Goal: Transaction & Acquisition: Purchase product/service

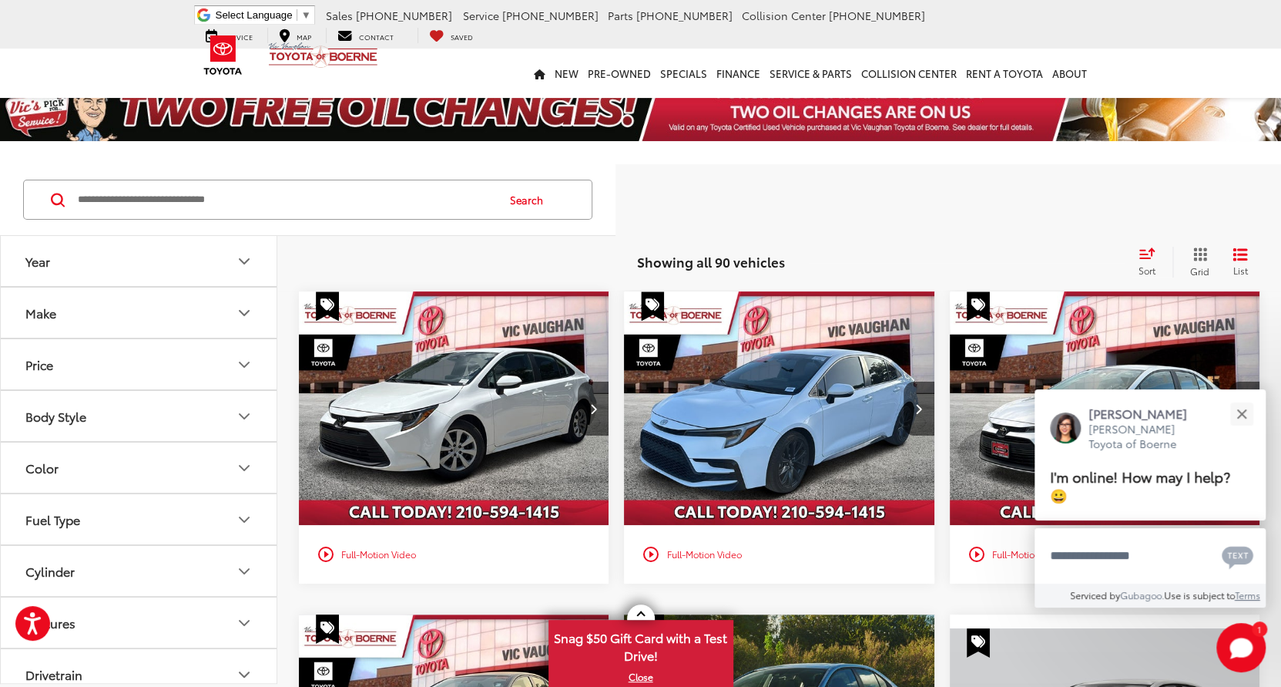
click at [203, 315] on button "Make" at bounding box center [139, 312] width 277 height 50
click at [74, 372] on img at bounding box center [69, 367] width 42 height 36
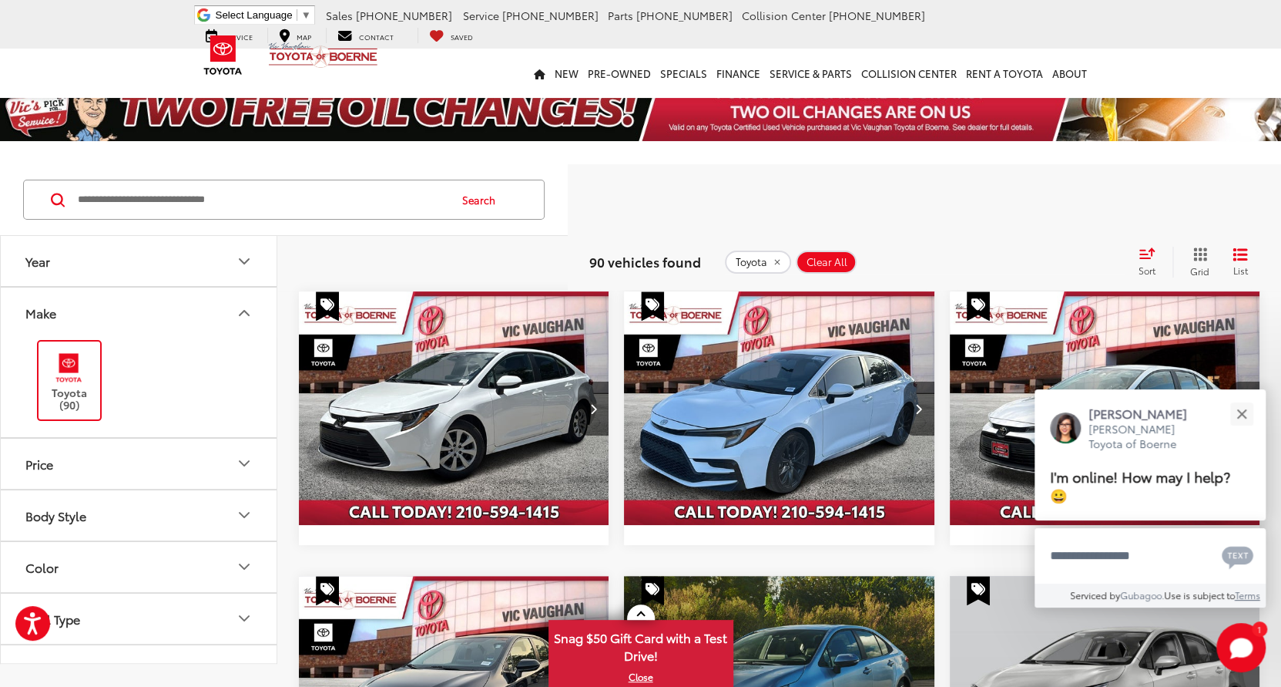
click at [257, 233] on div "Search" at bounding box center [284, 200] width 568 height 72
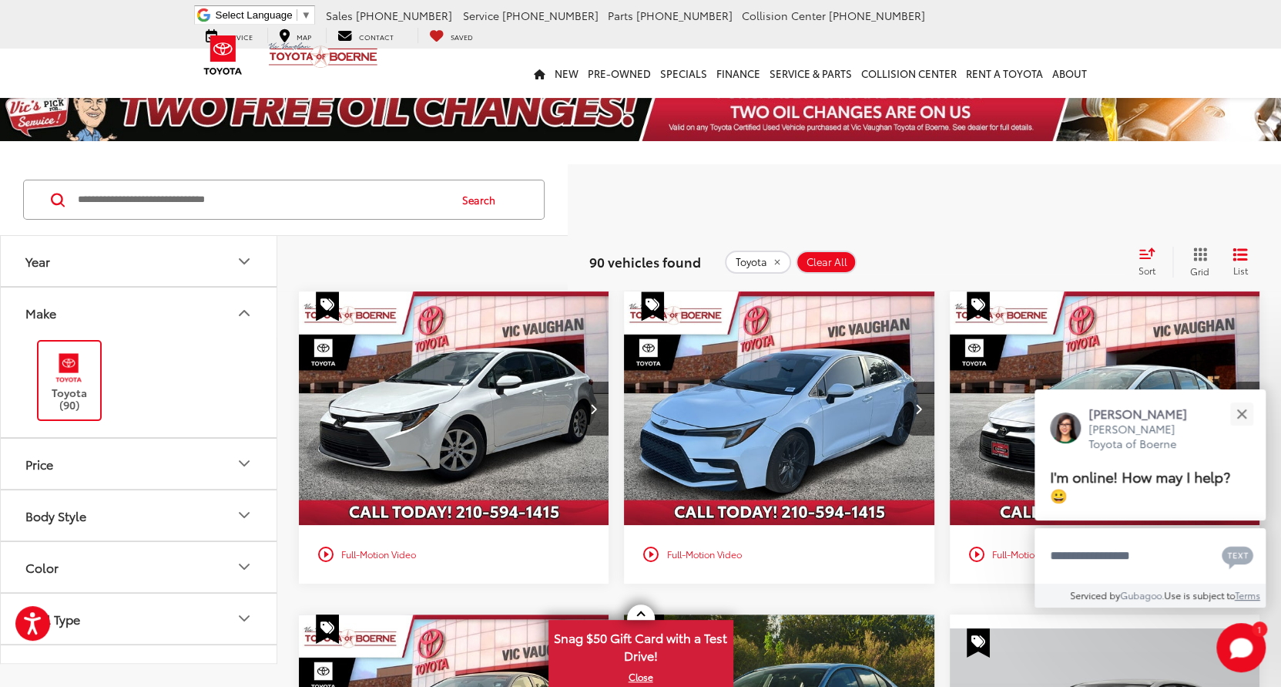
click at [240, 260] on icon "Year" at bounding box center [244, 261] width 9 height 5
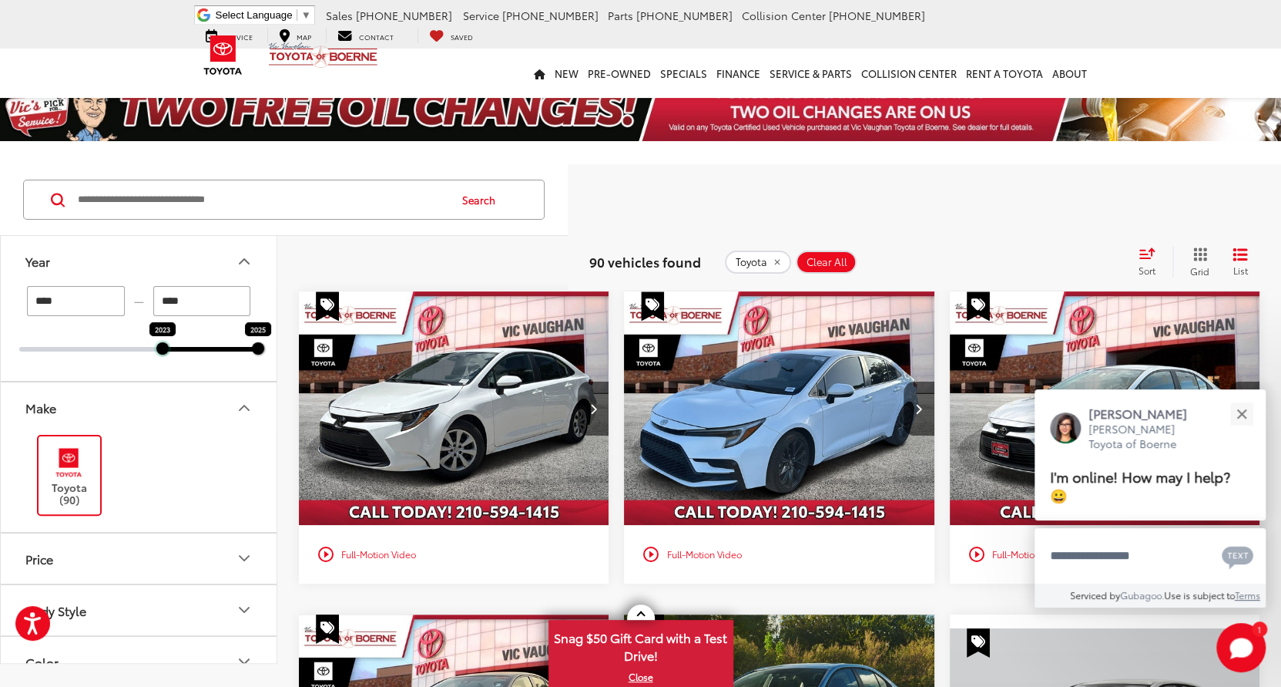
drag, startPoint x: 23, startPoint y: 348, endPoint x: 160, endPoint y: 373, distance: 138.7
click at [160, 373] on div "**** — **** 2023 2025" at bounding box center [139, 333] width 276 height 95
type input "****"
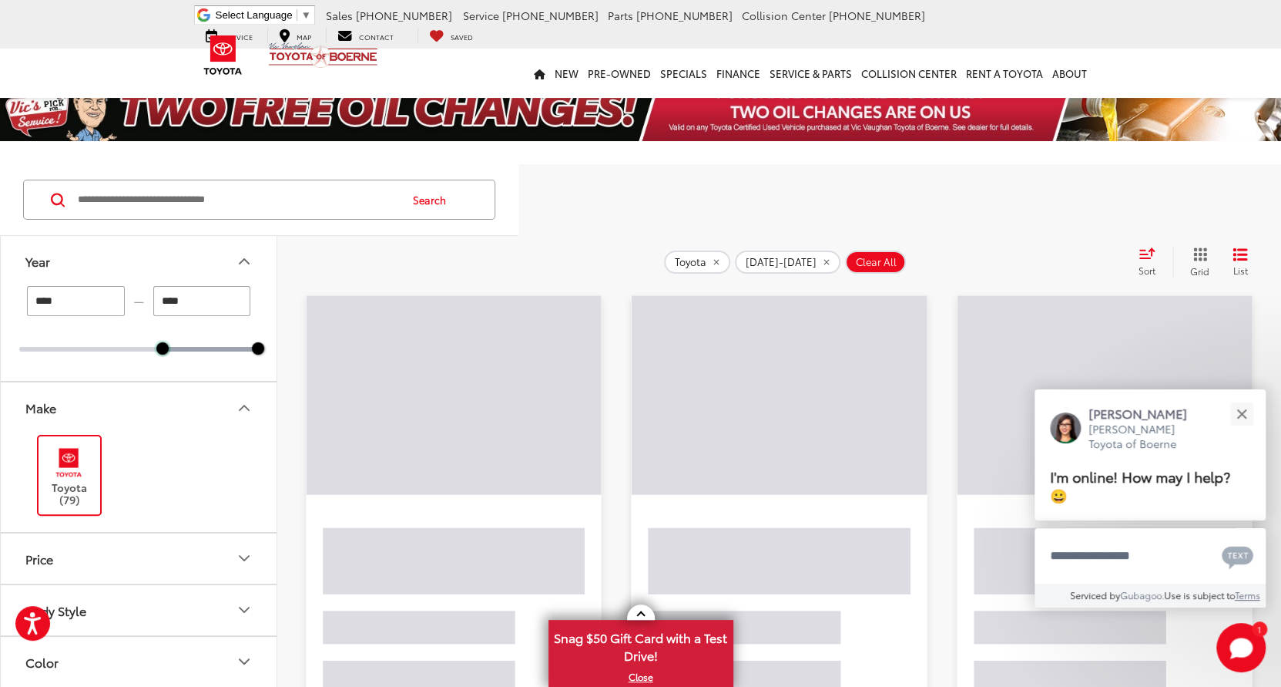
scroll to position [273, 0]
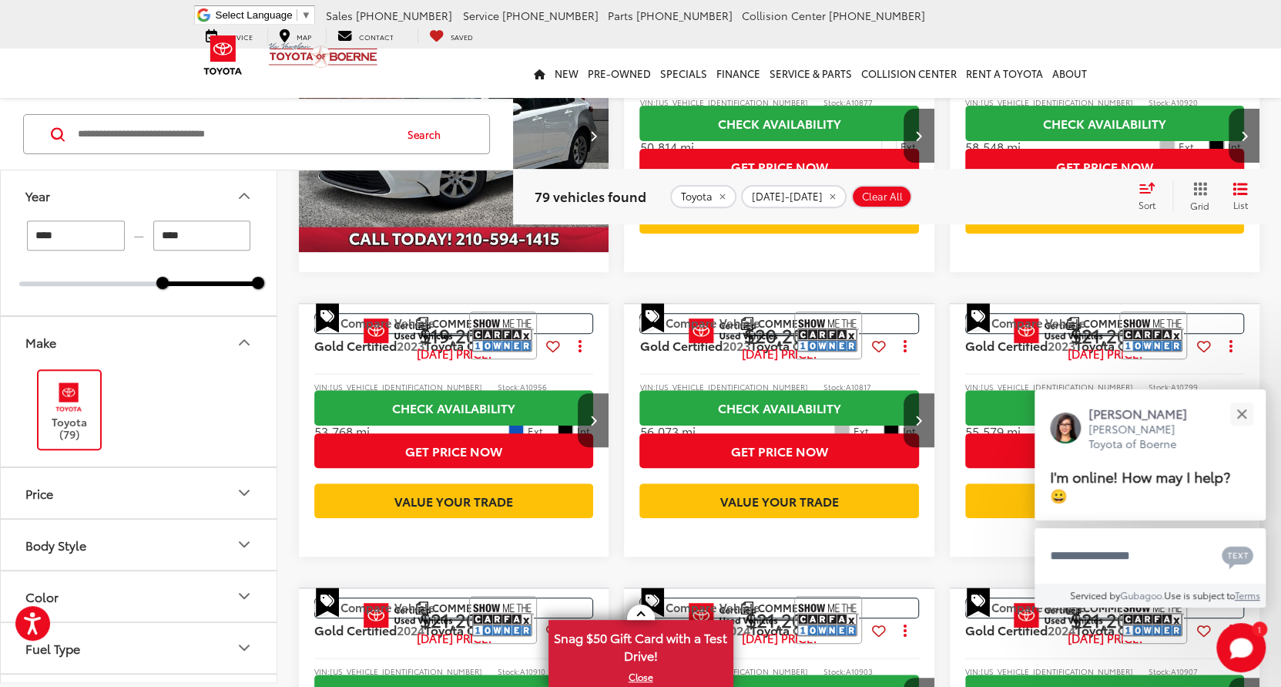
click at [146, 564] on button "Body Style" at bounding box center [139, 544] width 277 height 50
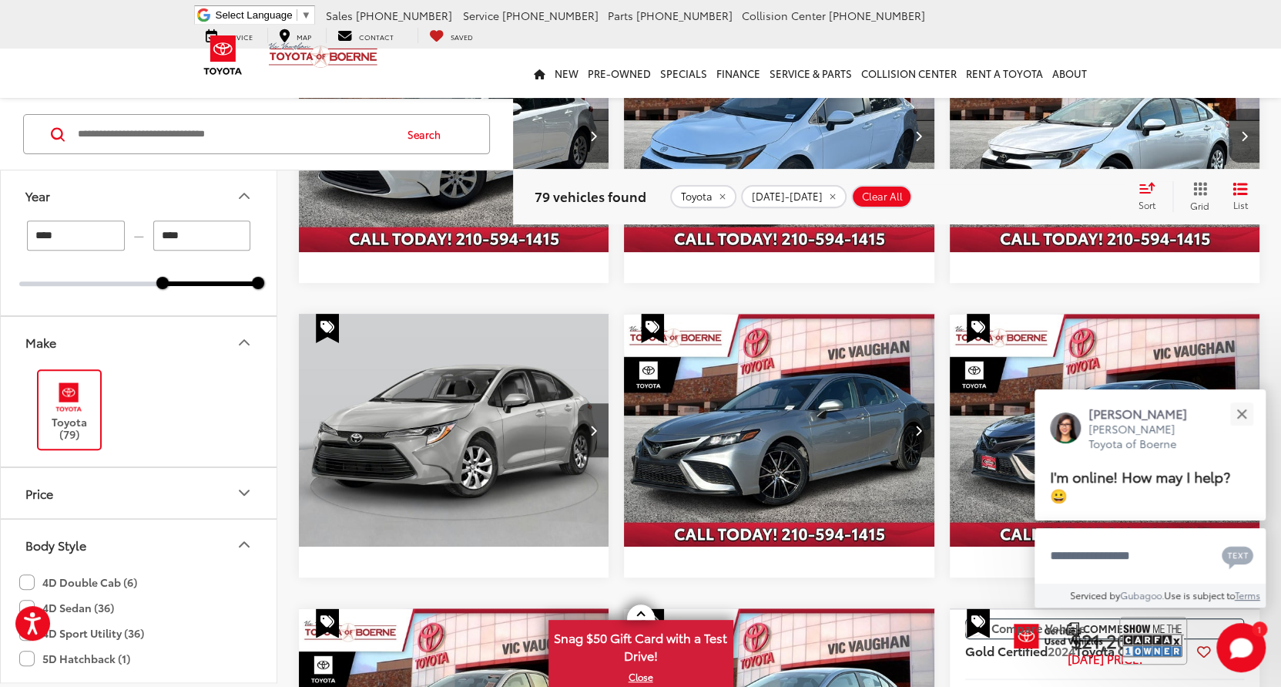
scroll to position [0, 0]
click at [146, 553] on button "Body Style" at bounding box center [139, 544] width 277 height 50
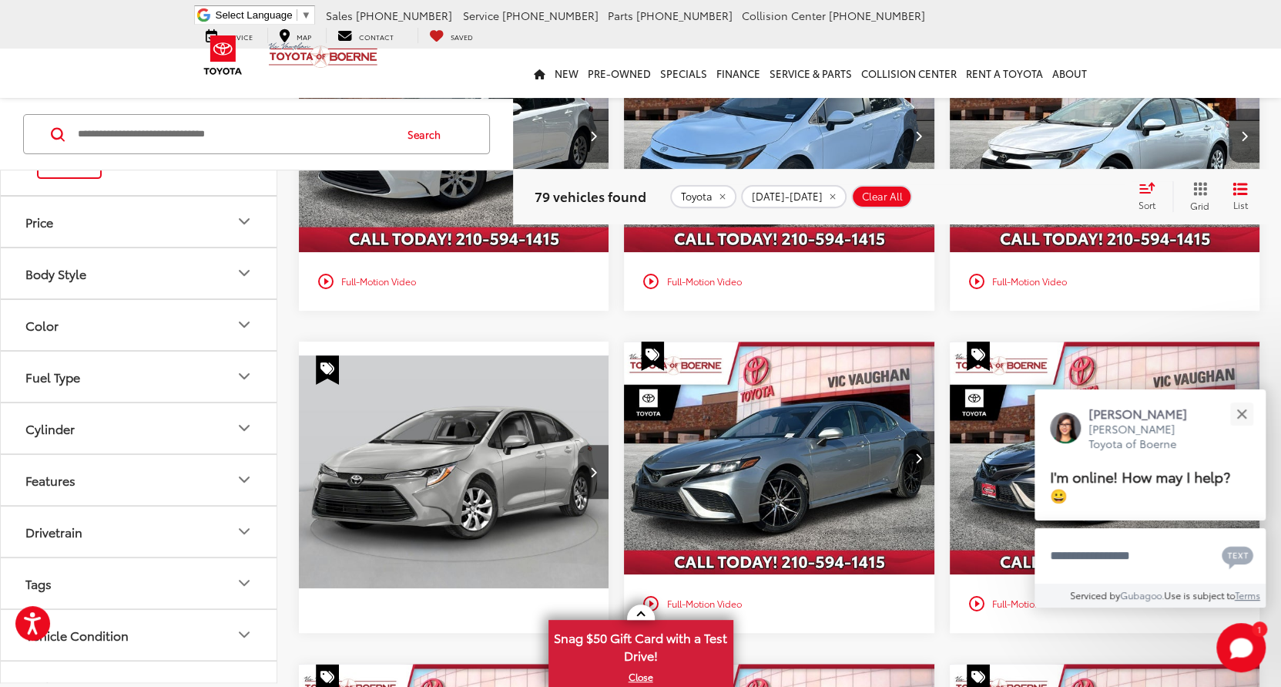
scroll to position [281, 0]
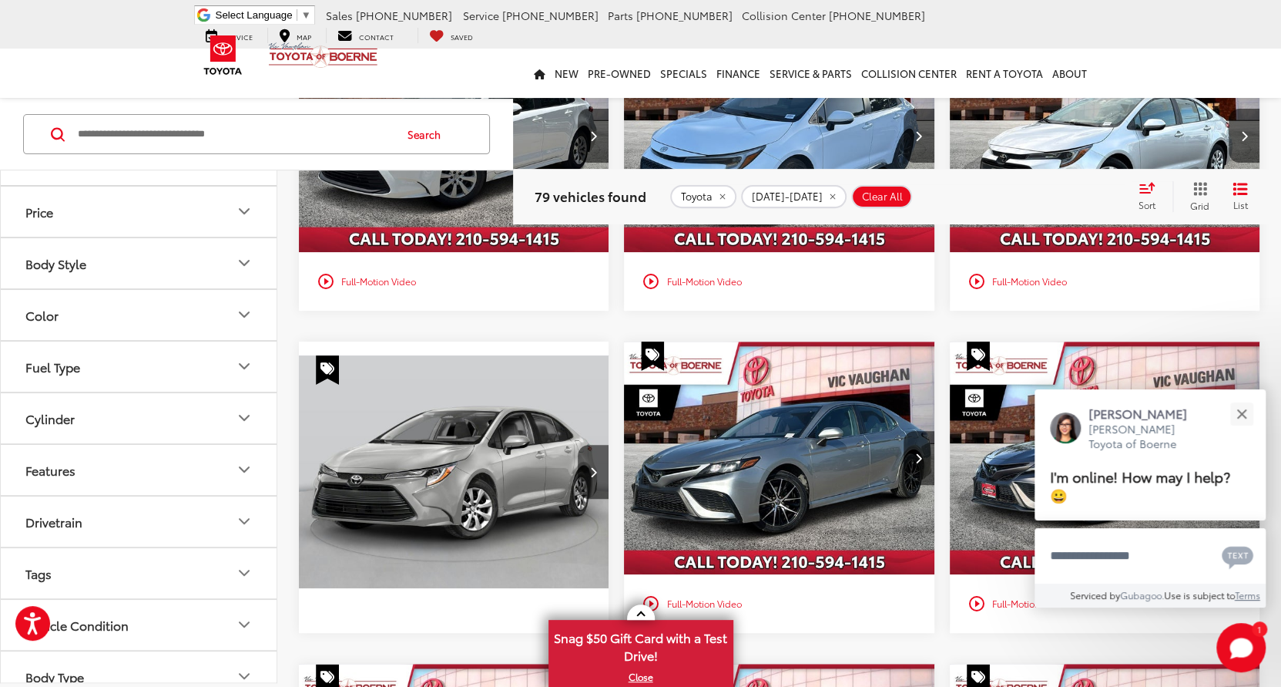
click at [166, 257] on button "Body Style" at bounding box center [139, 262] width 277 height 50
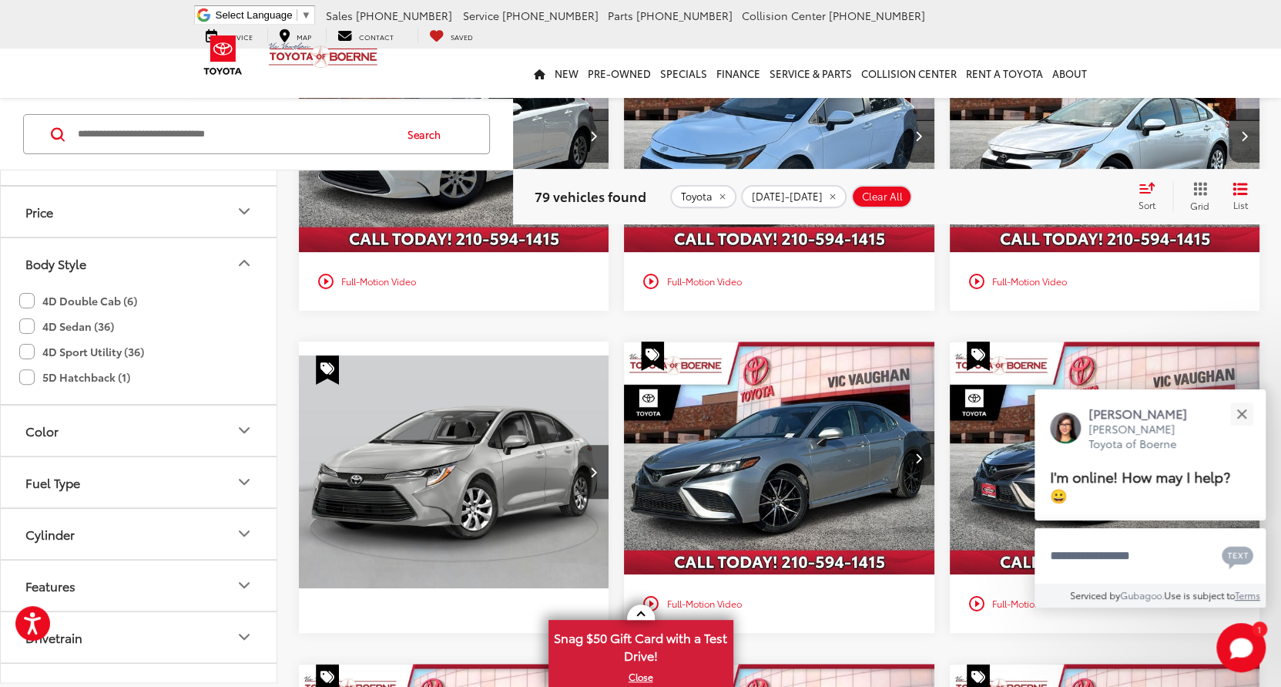
click at [116, 301] on label "4D Double Cab (6)" at bounding box center [78, 299] width 118 height 25
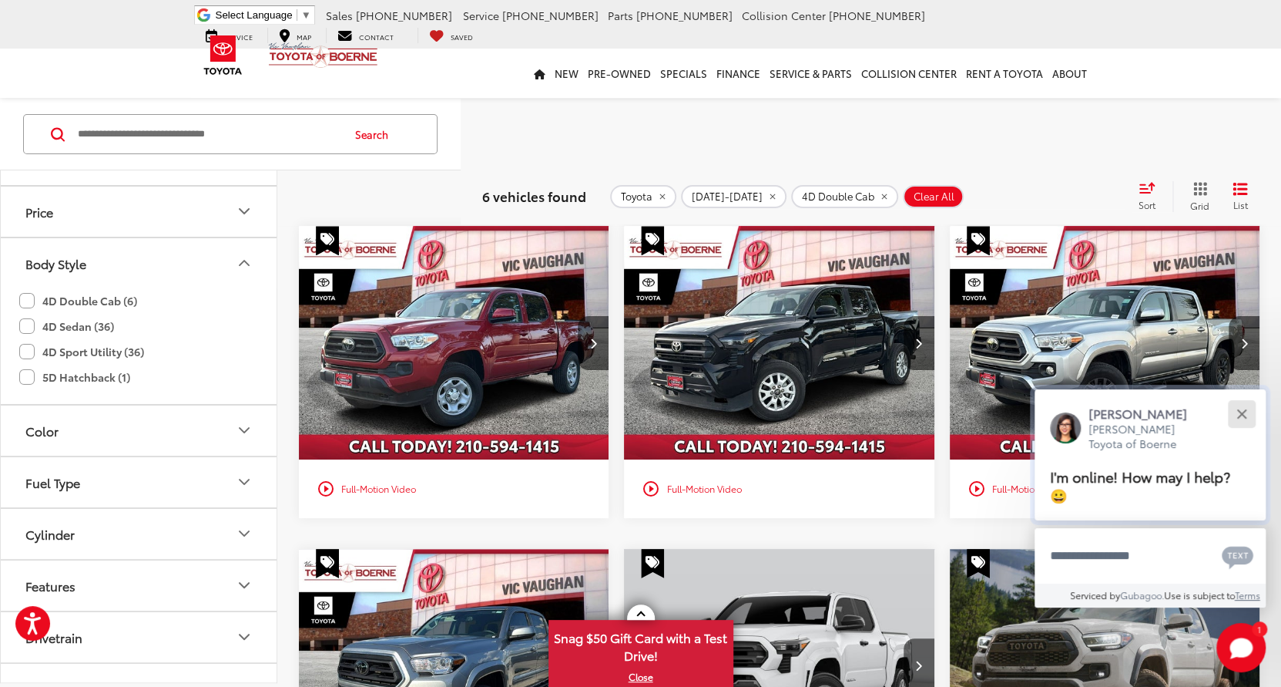
click at [1250, 430] on button "Close" at bounding box center [1241, 413] width 33 height 33
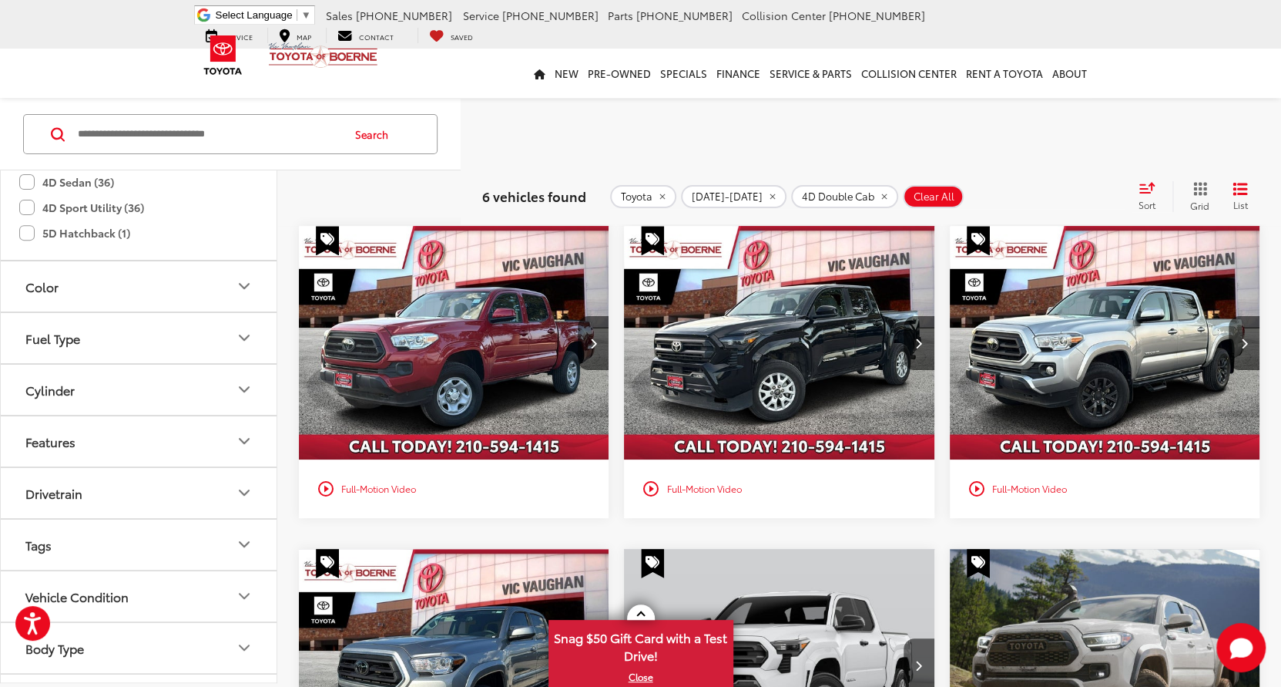
click at [166, 482] on button "Drivetrain" at bounding box center [139, 493] width 277 height 50
click at [52, 524] on label "4WD (3)" at bounding box center [51, 530] width 65 height 25
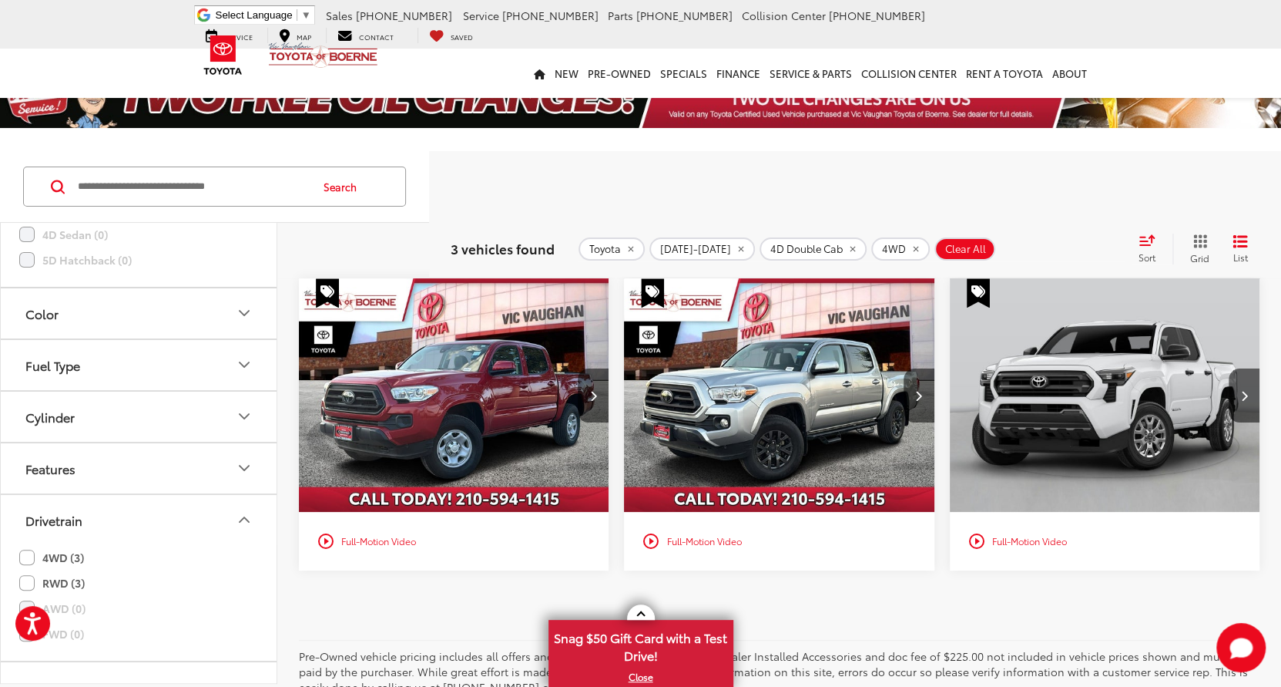
click at [750, 357] on img "2023 Toyota Tacoma SR5 V6 0" at bounding box center [779, 395] width 312 height 234
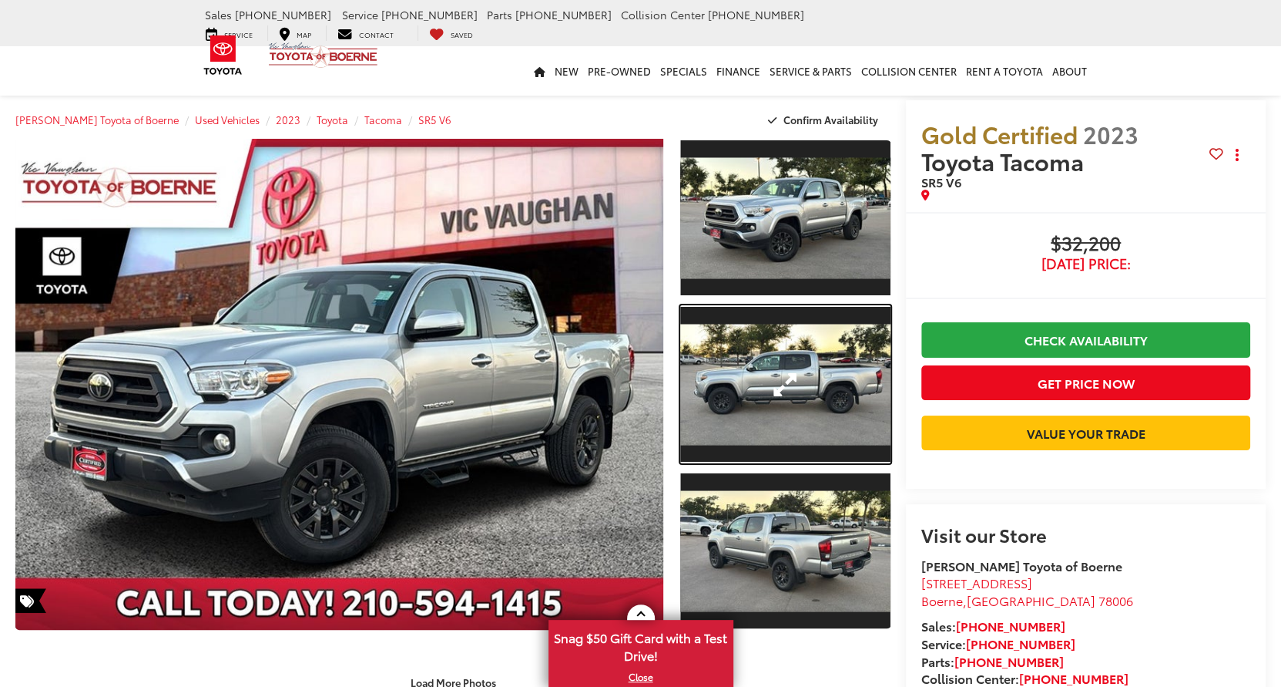
click at [750, 357] on link "Expand Photo 2" at bounding box center [785, 384] width 211 height 158
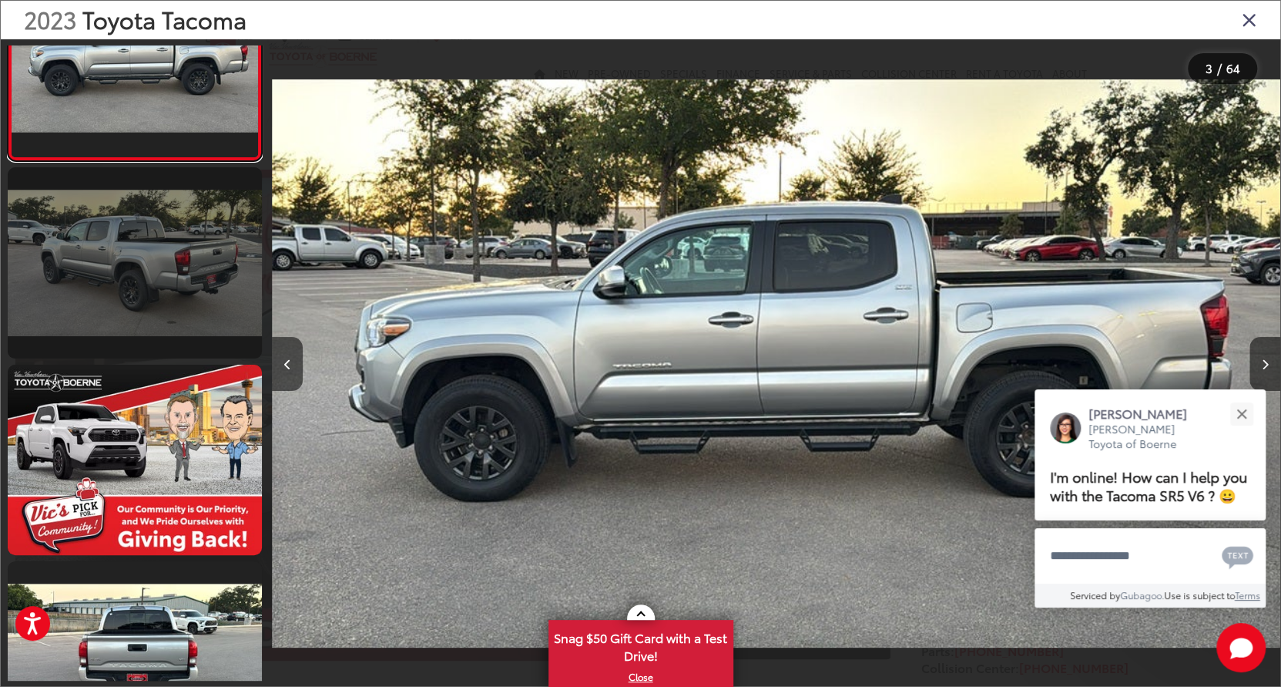
scroll to position [879, 0]
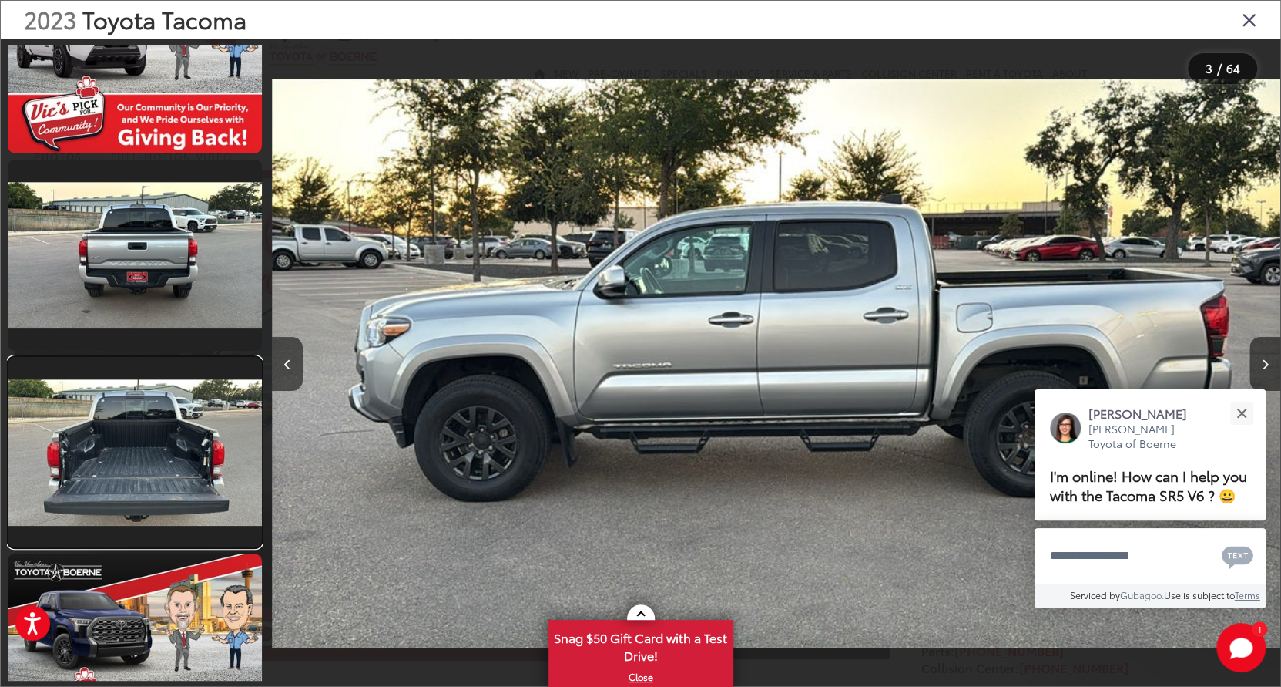
click at [182, 432] on link at bounding box center [135, 452] width 254 height 191
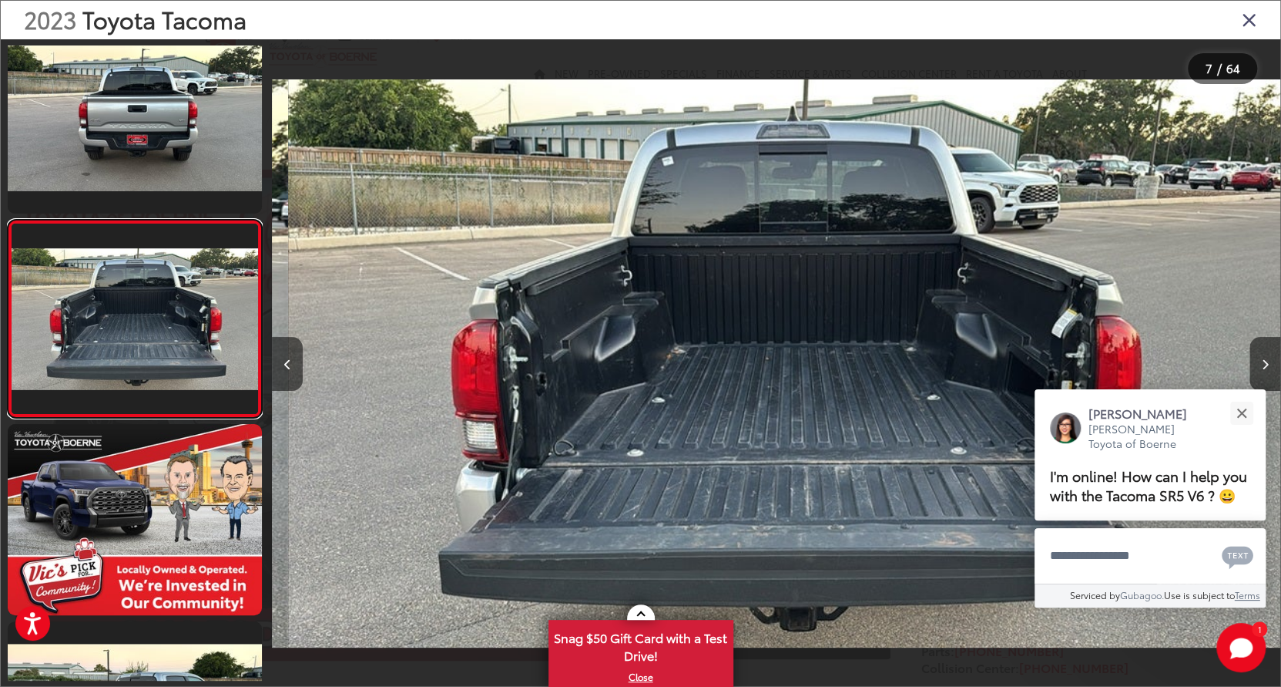
scroll to position [0, 6052]
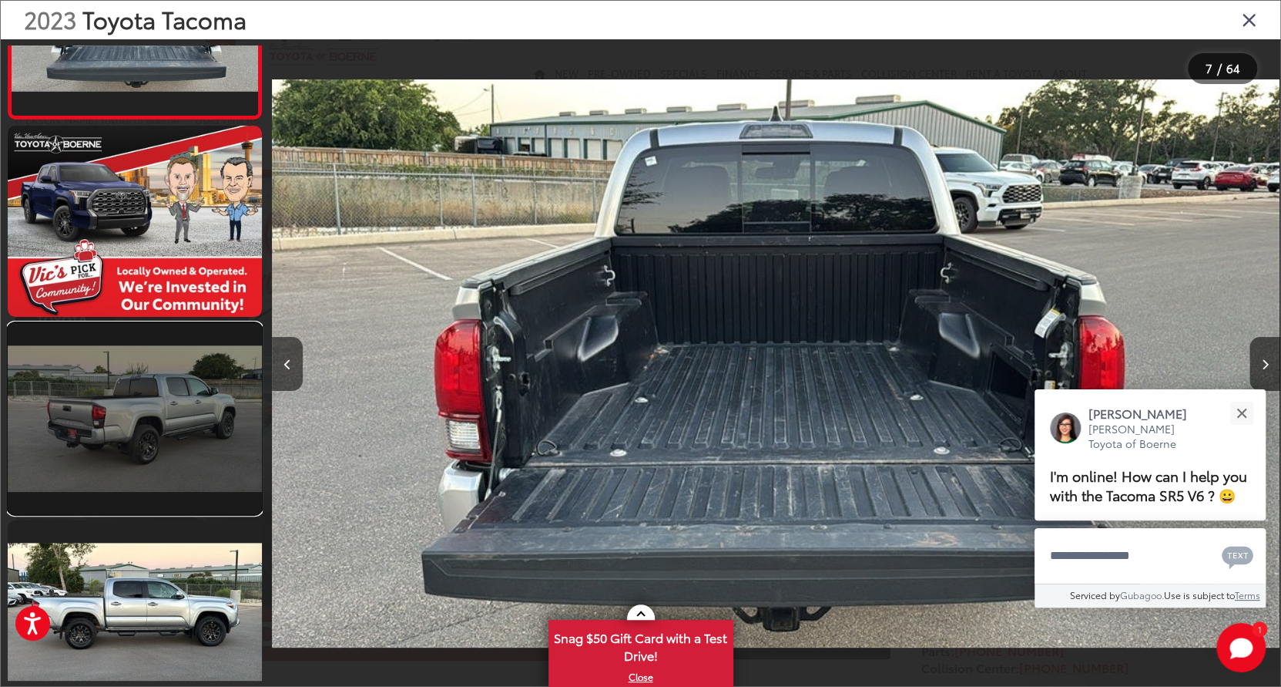
click at [170, 418] on link at bounding box center [135, 418] width 254 height 191
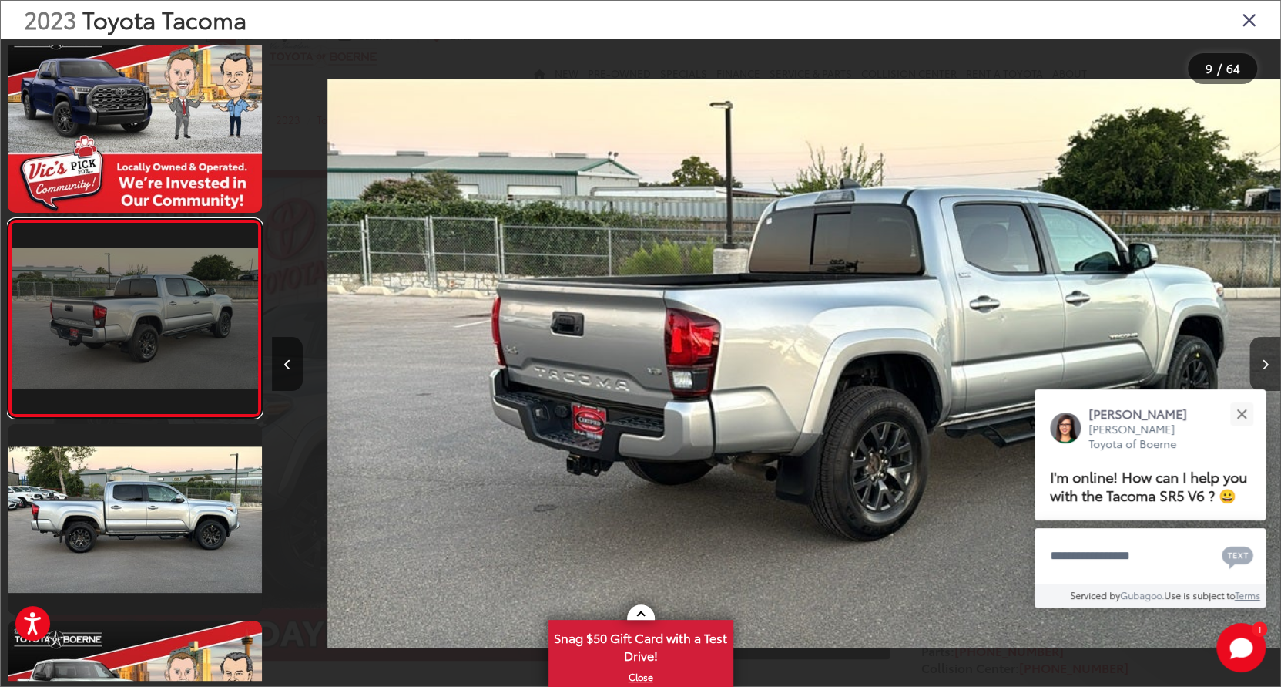
scroll to position [0, 8069]
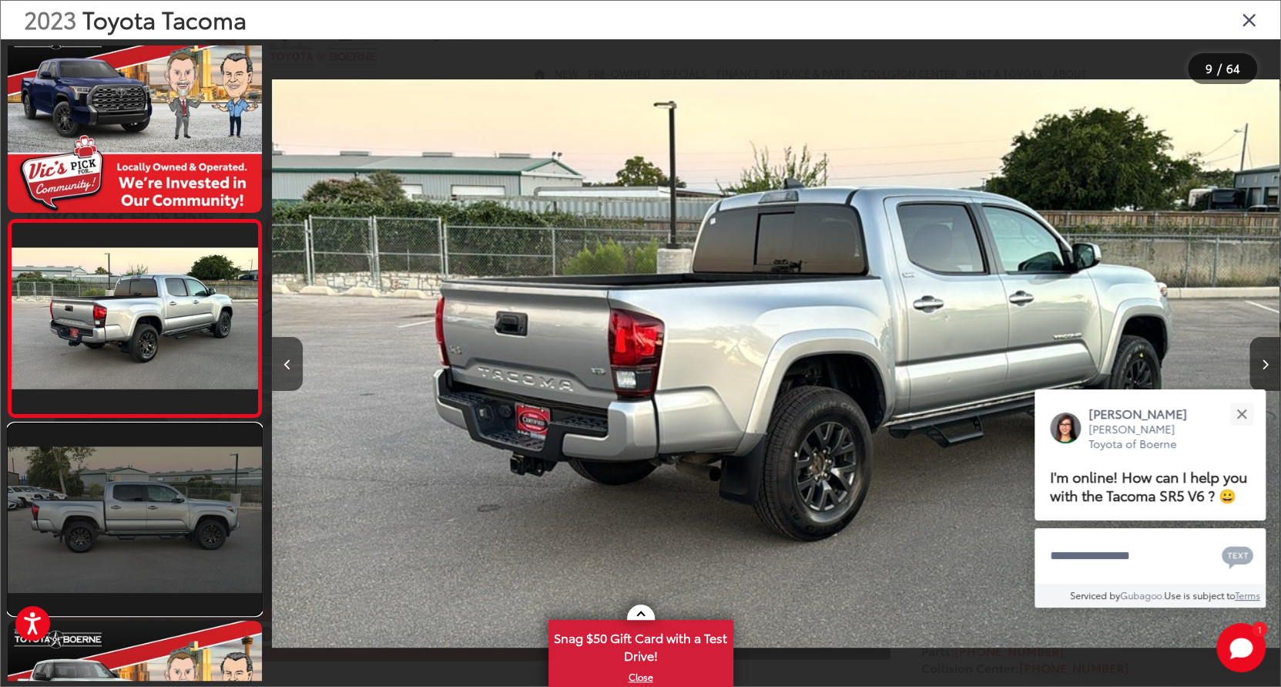
click at [170, 502] on link at bounding box center [135, 519] width 254 height 191
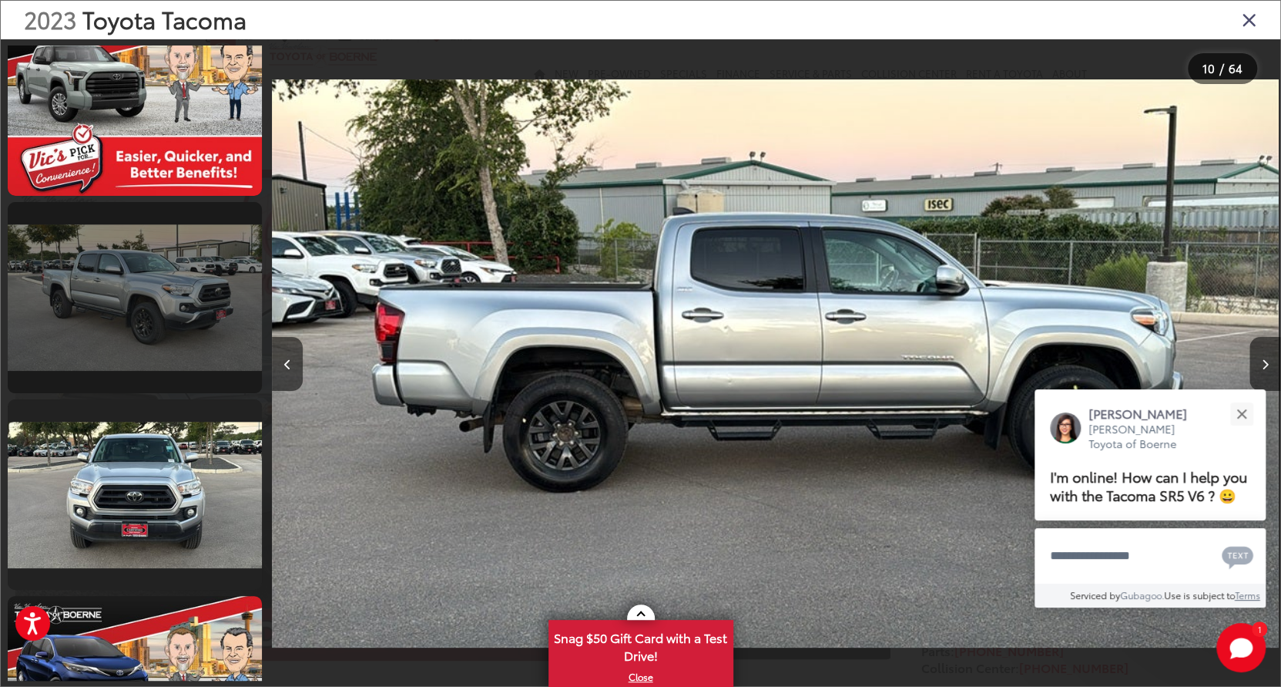
scroll to position [2021, 0]
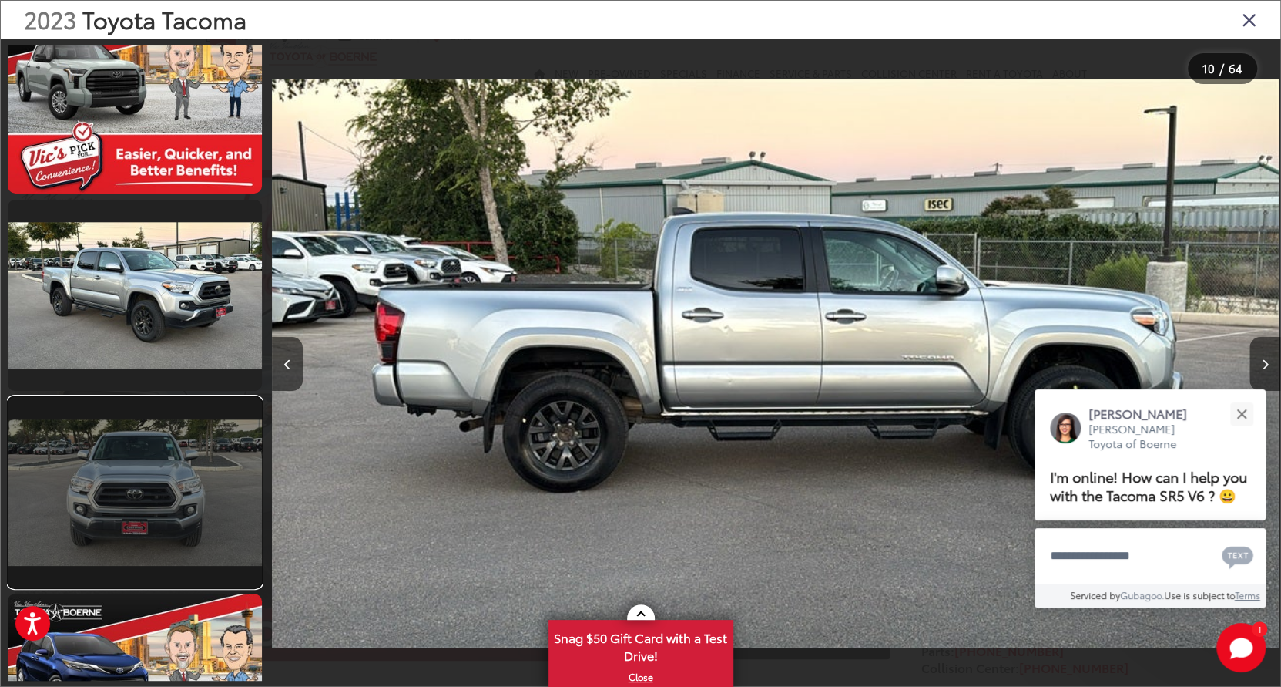
click at [166, 472] on link at bounding box center [135, 492] width 254 height 191
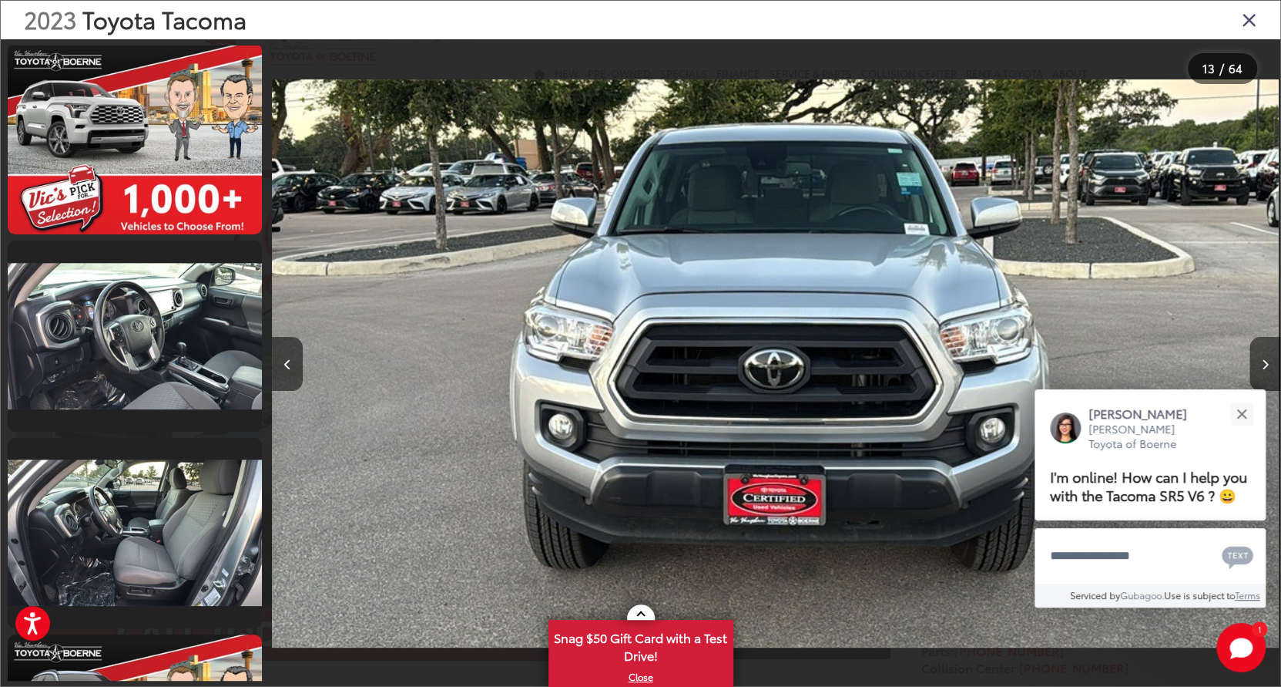
scroll to position [3207, 0]
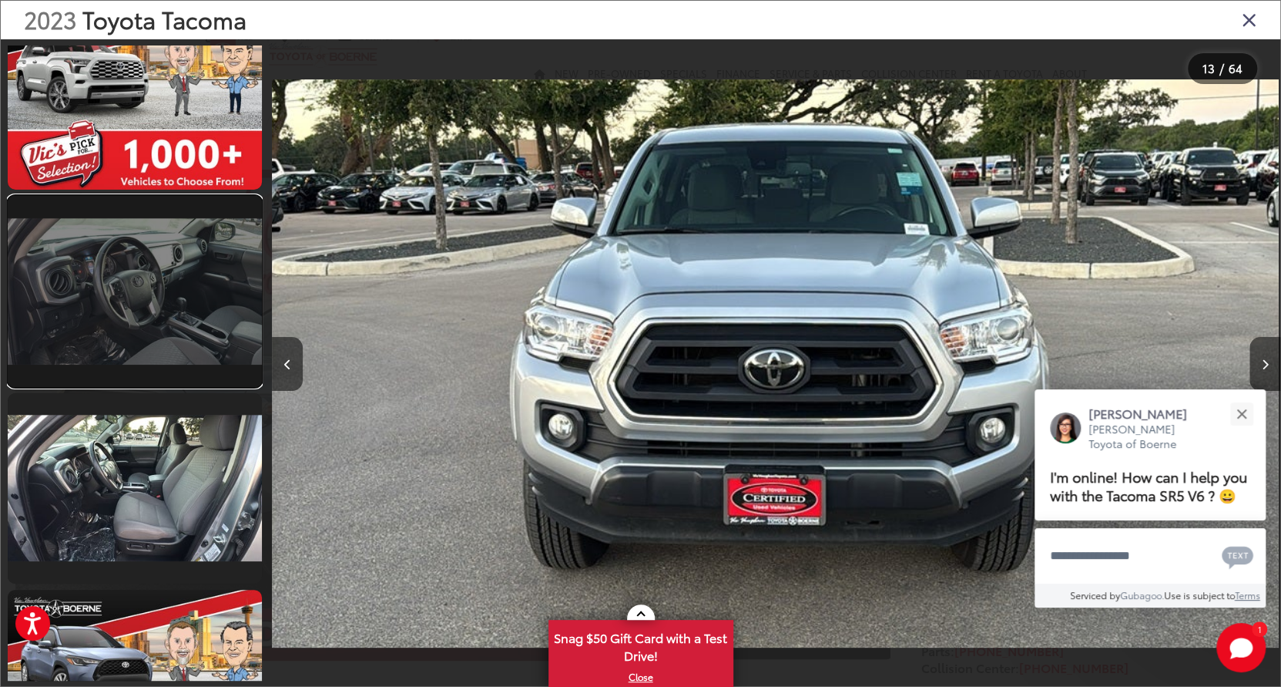
click at [201, 285] on link at bounding box center [135, 291] width 254 height 191
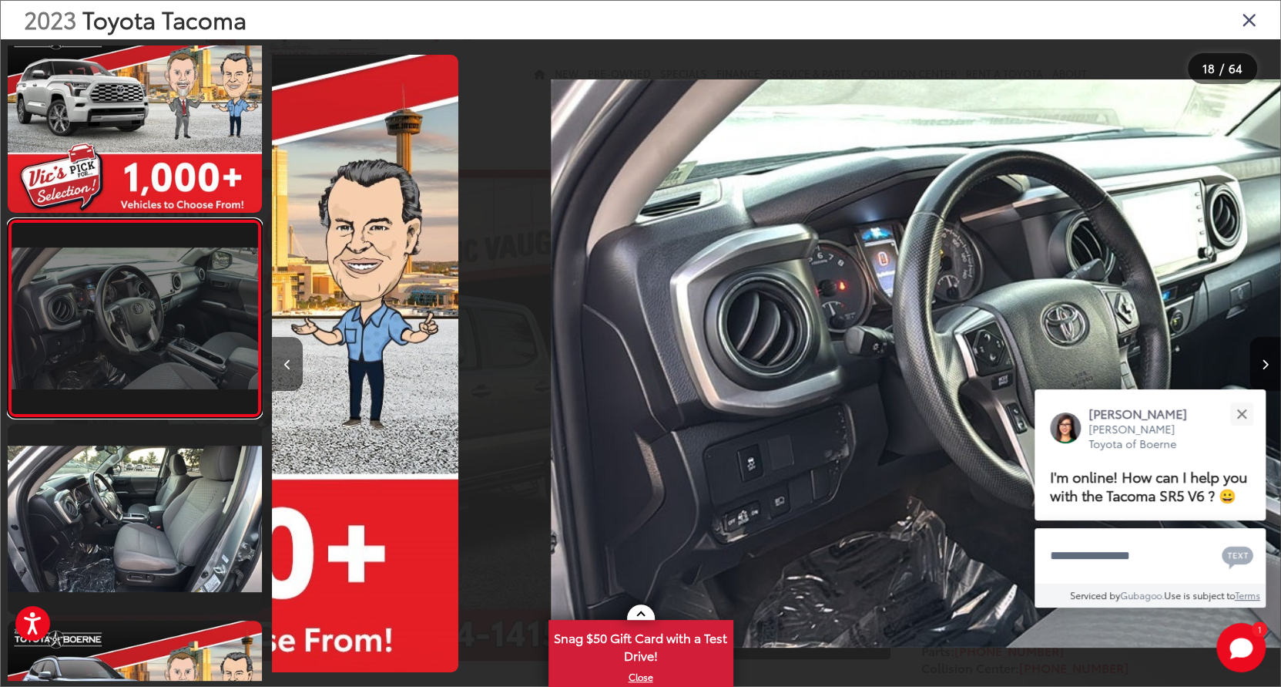
scroll to position [0, 17148]
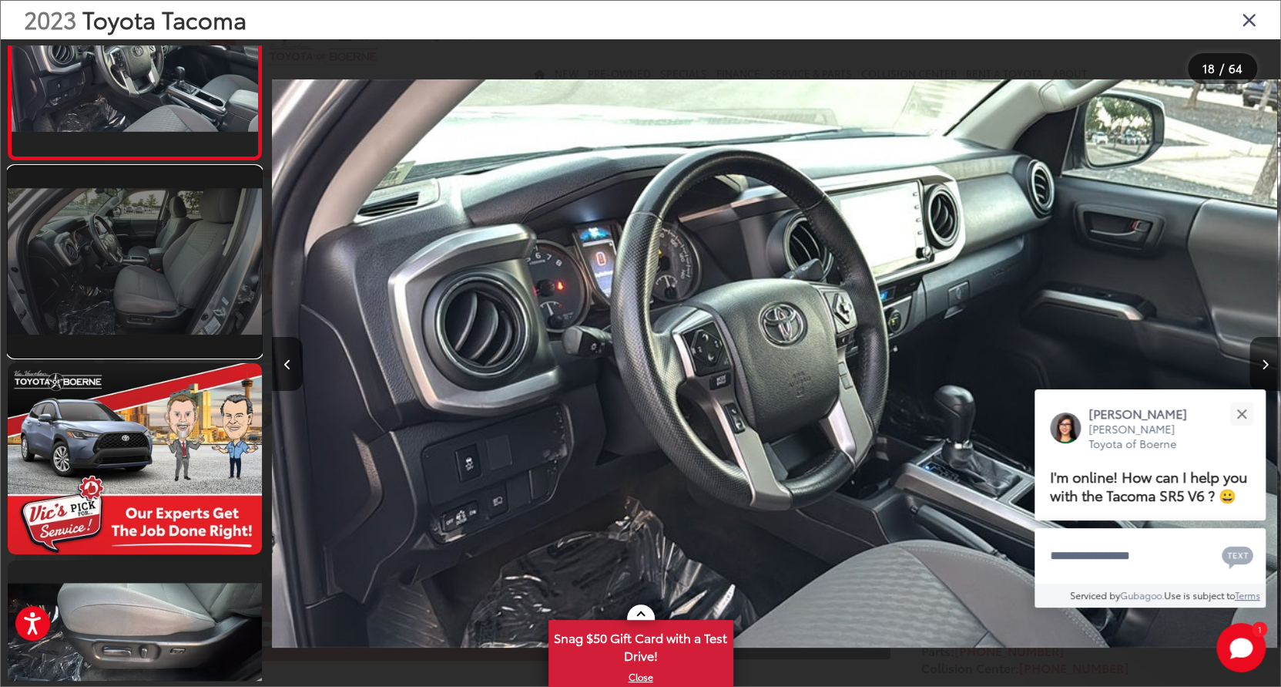
click at [197, 277] on link at bounding box center [135, 261] width 254 height 191
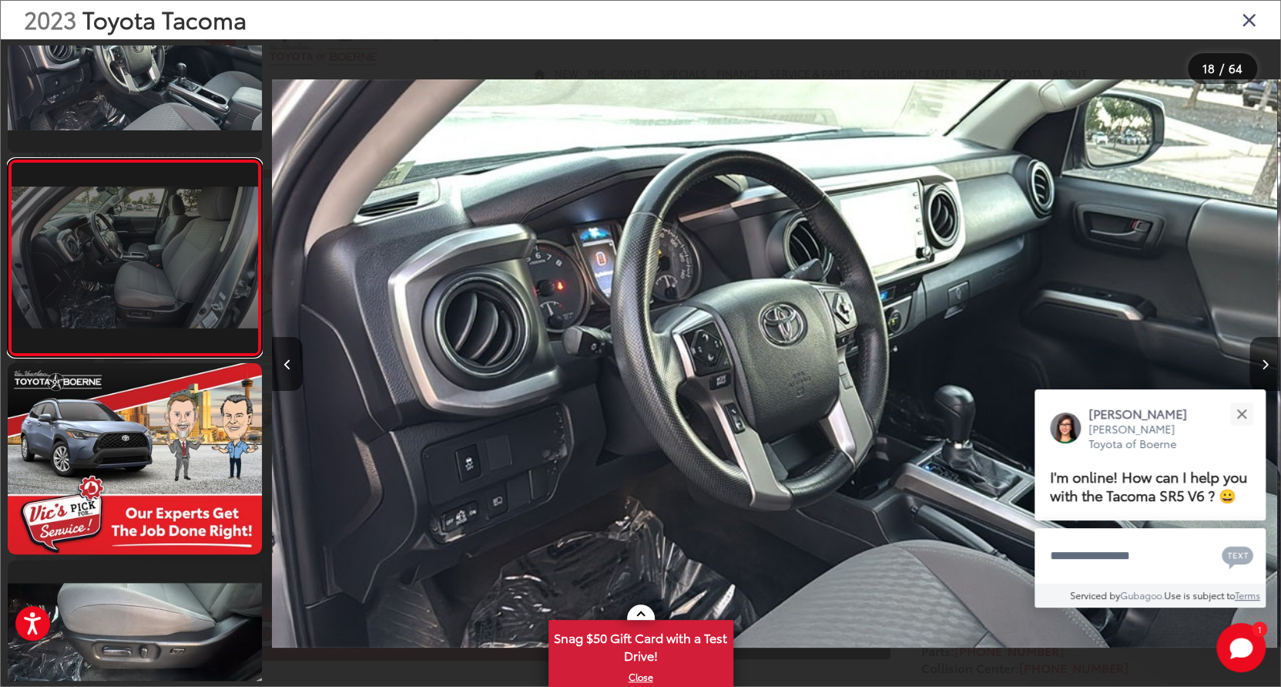
scroll to position [0, 0]
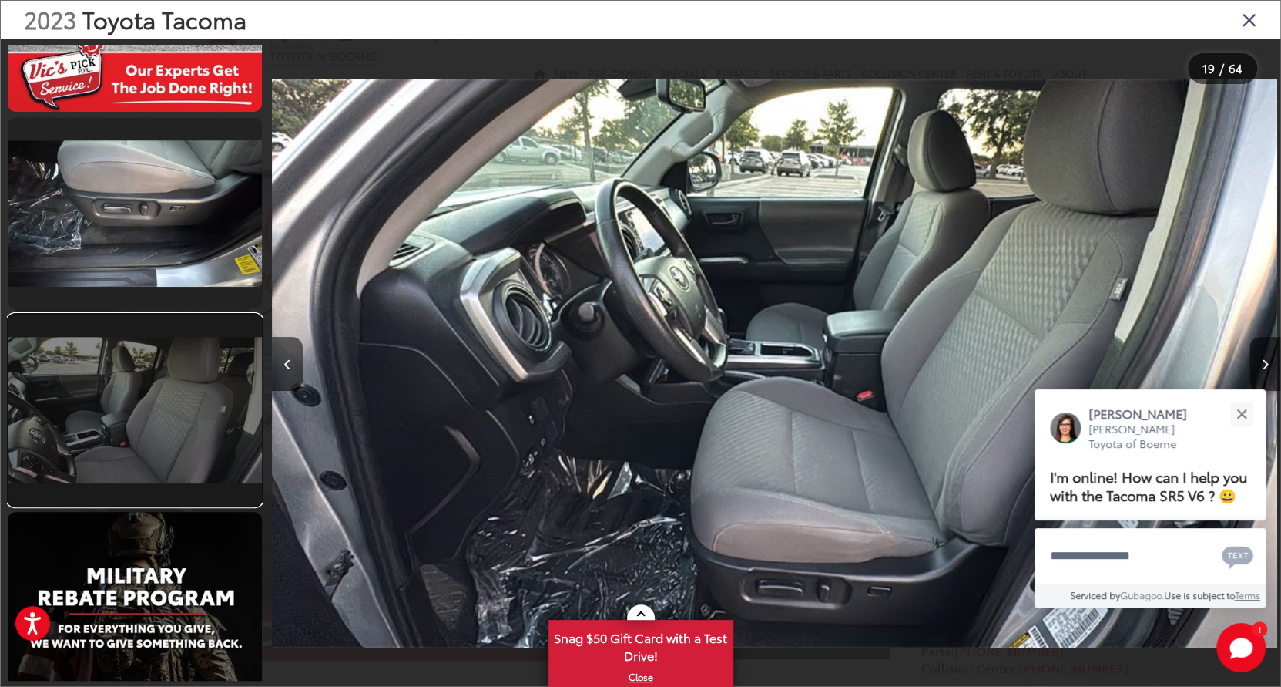
click at [176, 405] on link at bounding box center [135, 409] width 254 height 191
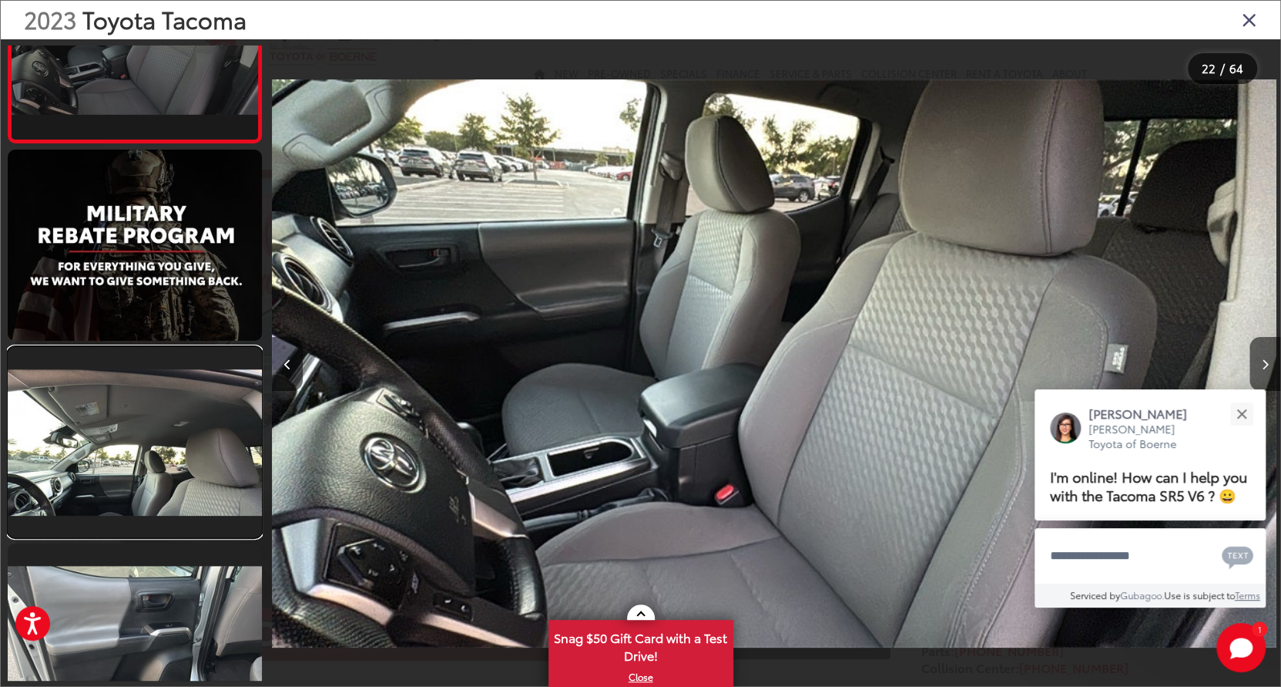
click at [176, 405] on link at bounding box center [135, 442] width 254 height 191
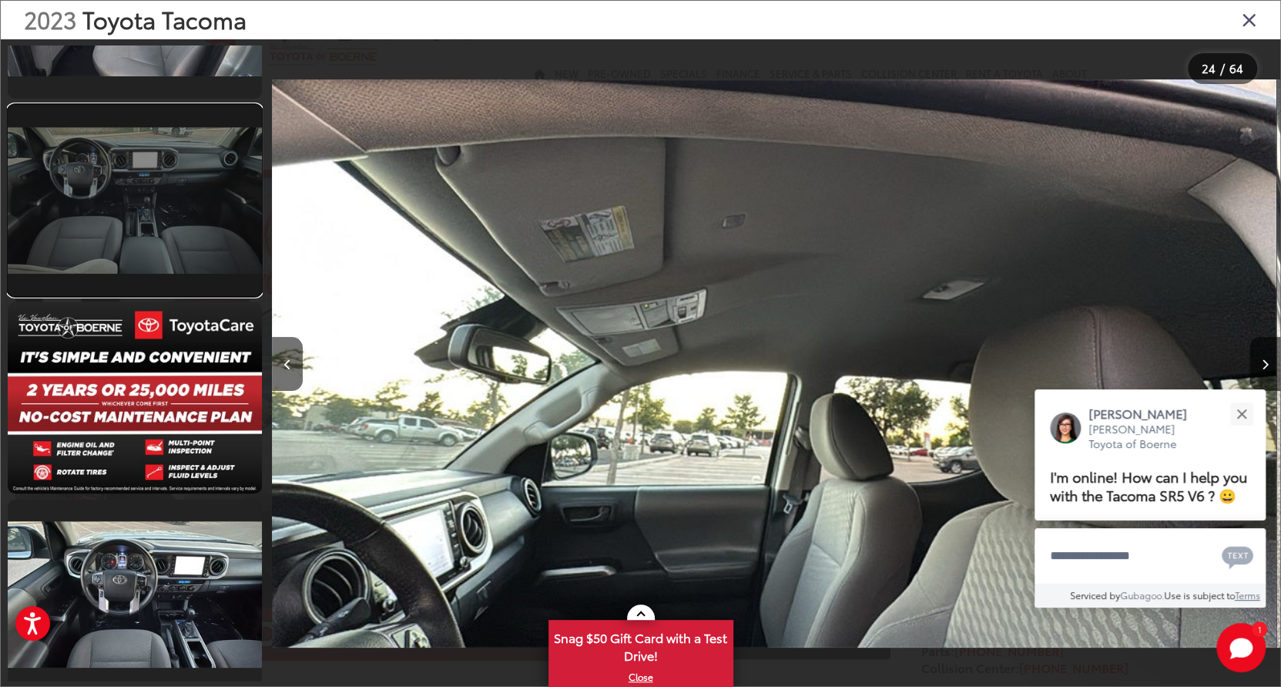
click at [174, 201] on link at bounding box center [135, 200] width 254 height 191
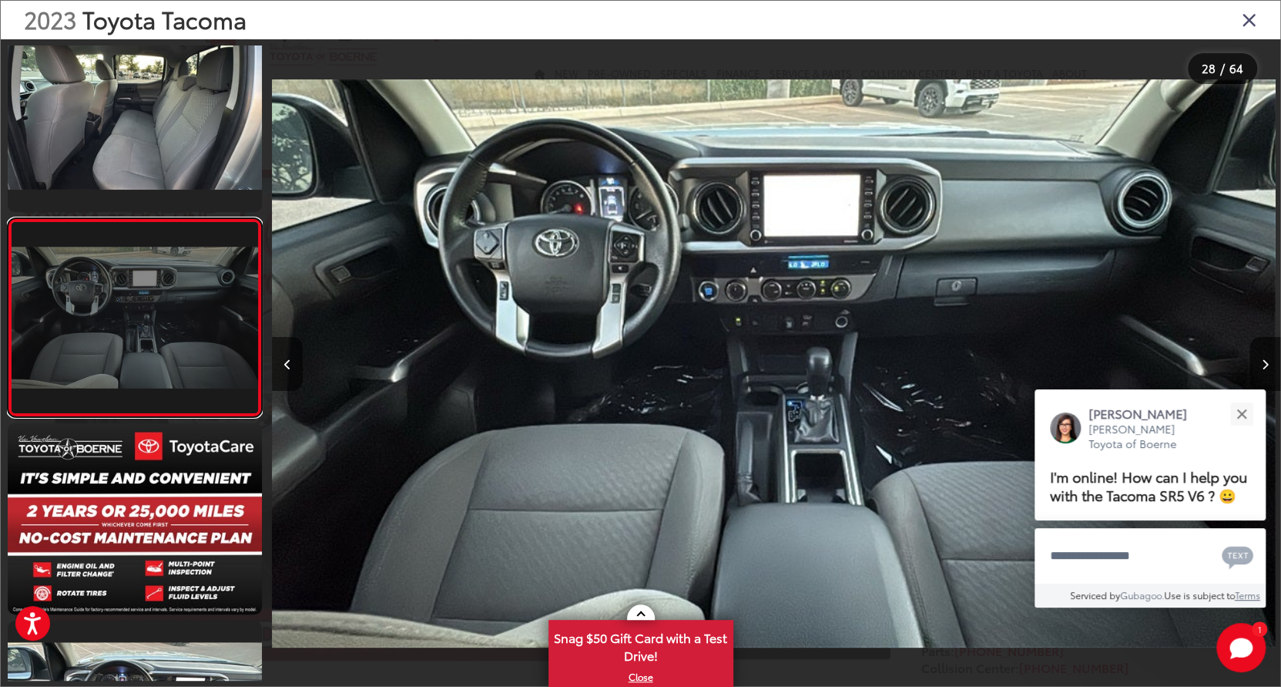
click at [179, 323] on link at bounding box center [135, 317] width 254 height 199
